Goal: Transaction & Acquisition: Download file/media

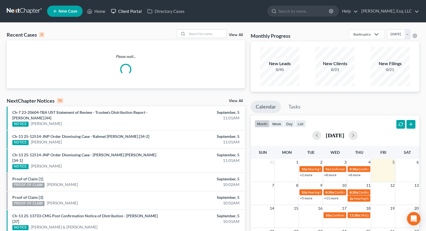
click at [132, 13] on link "Client Portal" at bounding box center [126, 11] width 36 height 10
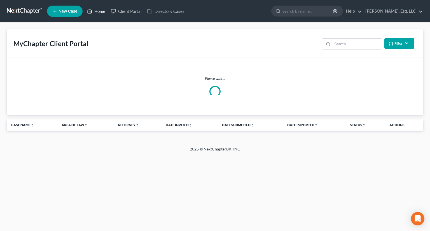
click at [104, 13] on link "Home" at bounding box center [96, 11] width 24 height 10
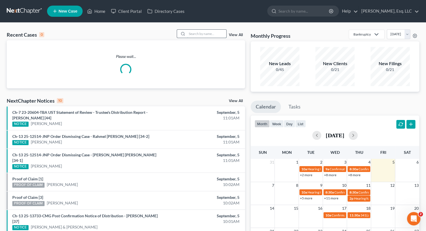
click at [190, 32] on input "search" at bounding box center [206, 34] width 39 height 8
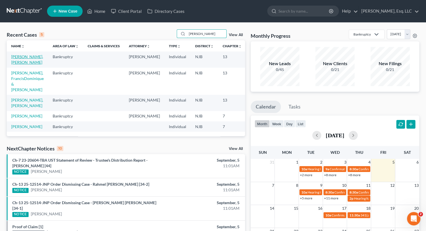
type input "[PERSON_NAME]"
click at [31, 58] on link "[PERSON_NAME], [PERSON_NAME]" at bounding box center [27, 59] width 32 height 10
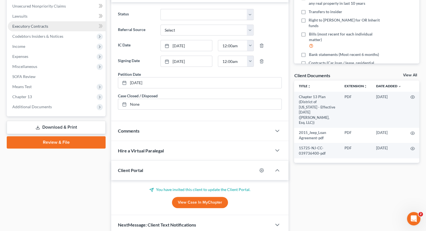
scroll to position [140, 0]
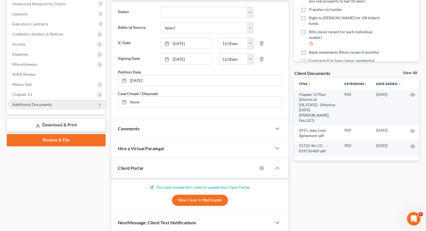
click at [39, 102] on span "Additional Documents" at bounding box center [31, 104] width 39 height 5
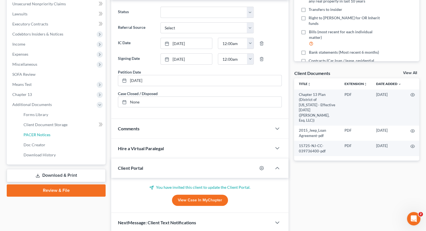
click at [50, 133] on link "PACER Notices" at bounding box center [62, 135] width 86 height 10
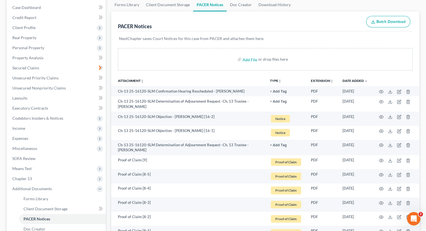
scroll to position [56, 0]
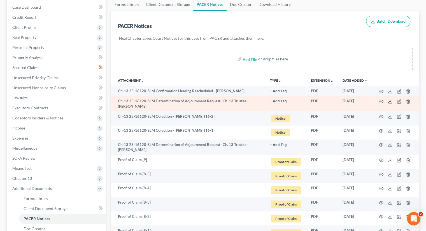
click at [390, 100] on icon at bounding box center [390, 101] width 4 height 4
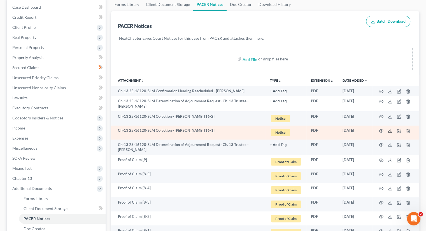
click at [389, 131] on polyline at bounding box center [390, 131] width 2 height 1
click at [390, 130] on icon at bounding box center [390, 131] width 4 height 4
